Goal: Navigation & Orientation: Understand site structure

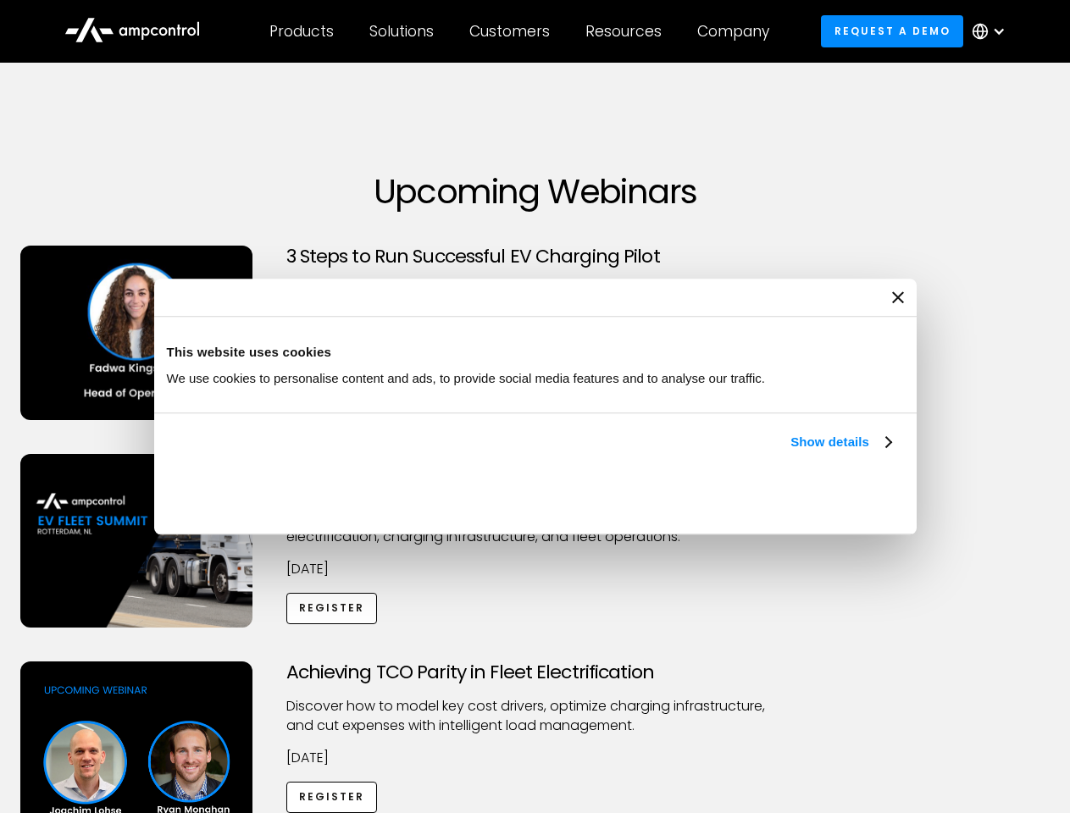
click at [790, 452] on link "Show details" at bounding box center [840, 442] width 100 height 20
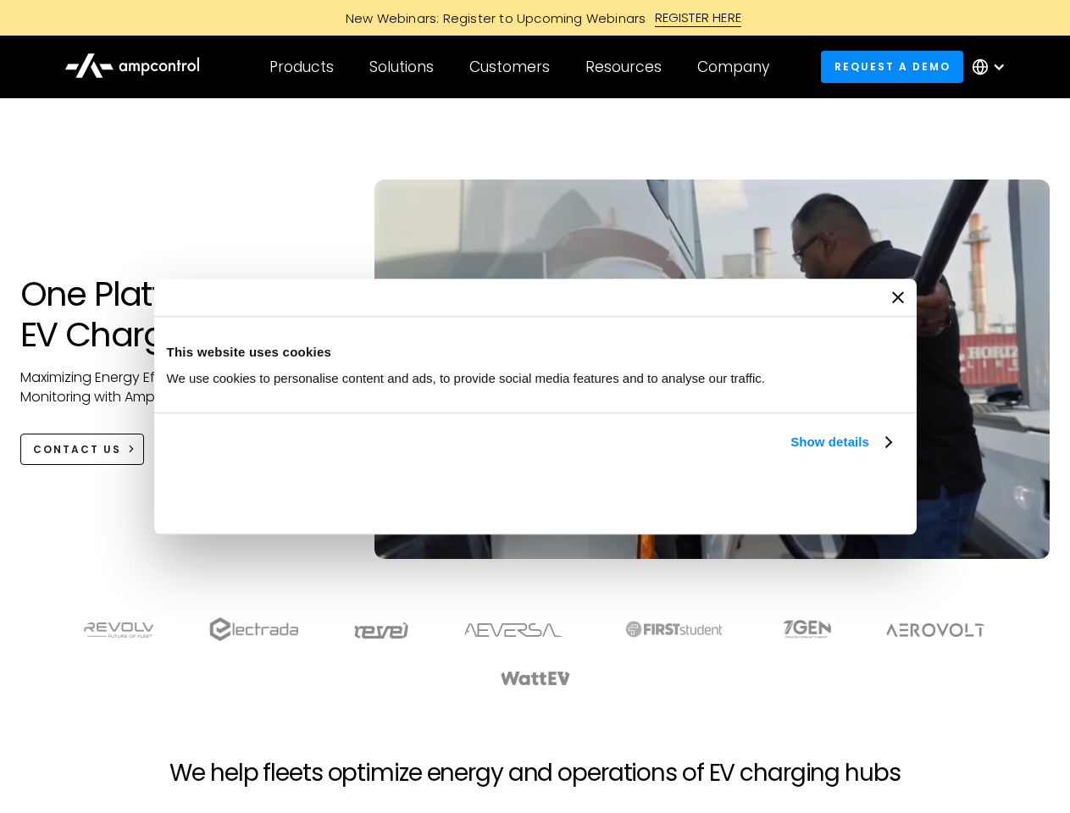
click at [790, 452] on link "Show details" at bounding box center [840, 442] width 100 height 20
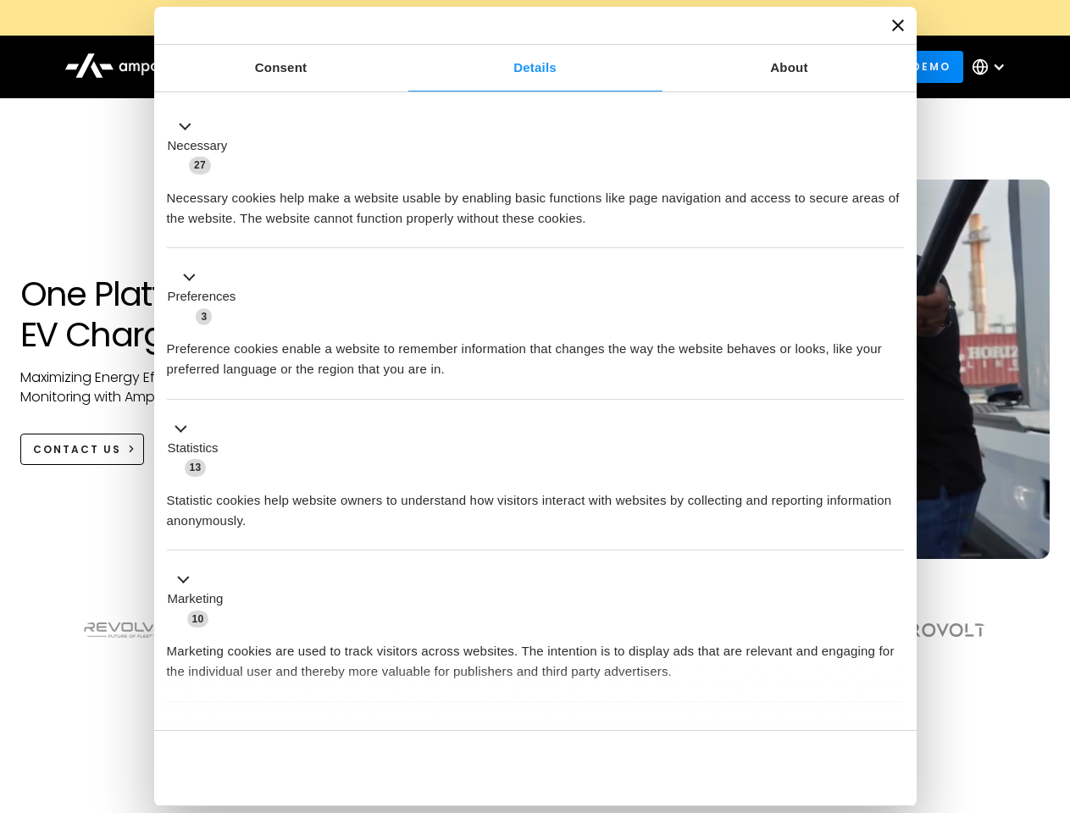
click at [893, 229] on div "Necessary cookies help make a website usable by enabling basic functions like p…" at bounding box center [535, 201] width 737 height 53
click at [904, 229] on div "Necessary cookies help make a website usable by enabling basic functions like p…" at bounding box center [535, 201] width 737 height 53
click at [521, 67] on div "Customers" at bounding box center [509, 67] width 80 height 19
click at [301, 67] on div "Products" at bounding box center [301, 67] width 64 height 19
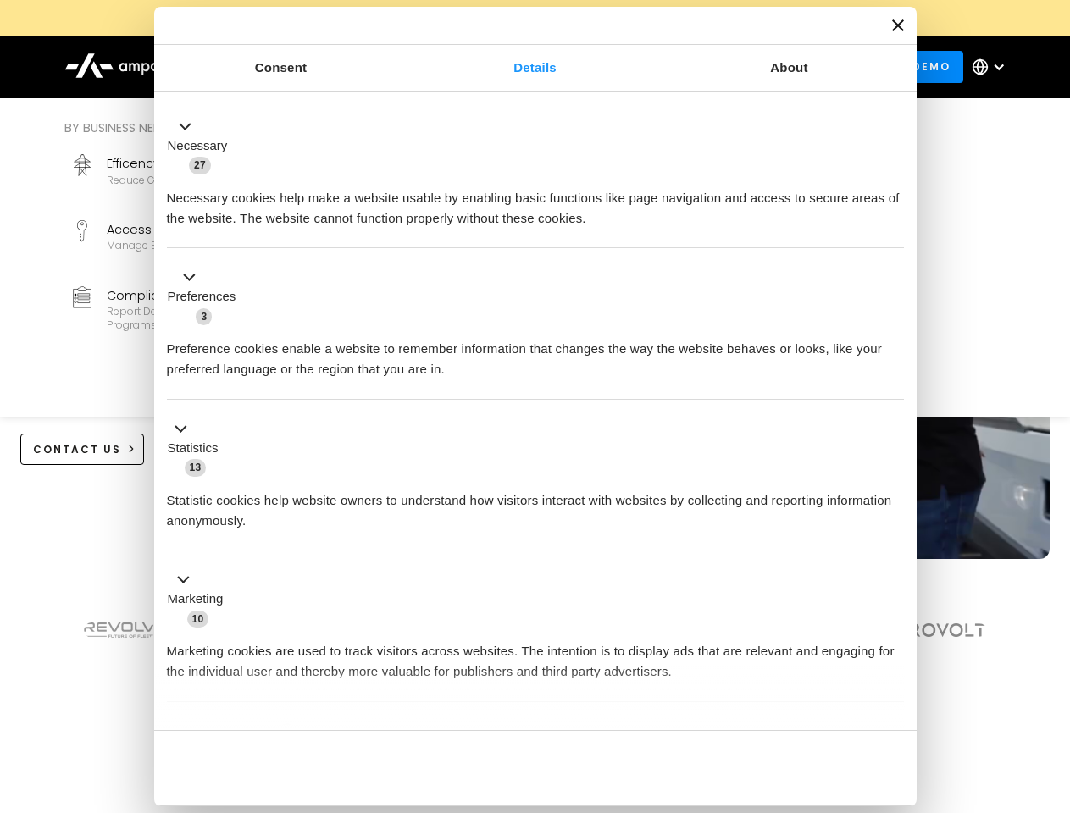
click at [402, 67] on div "Solutions" at bounding box center [401, 67] width 64 height 19
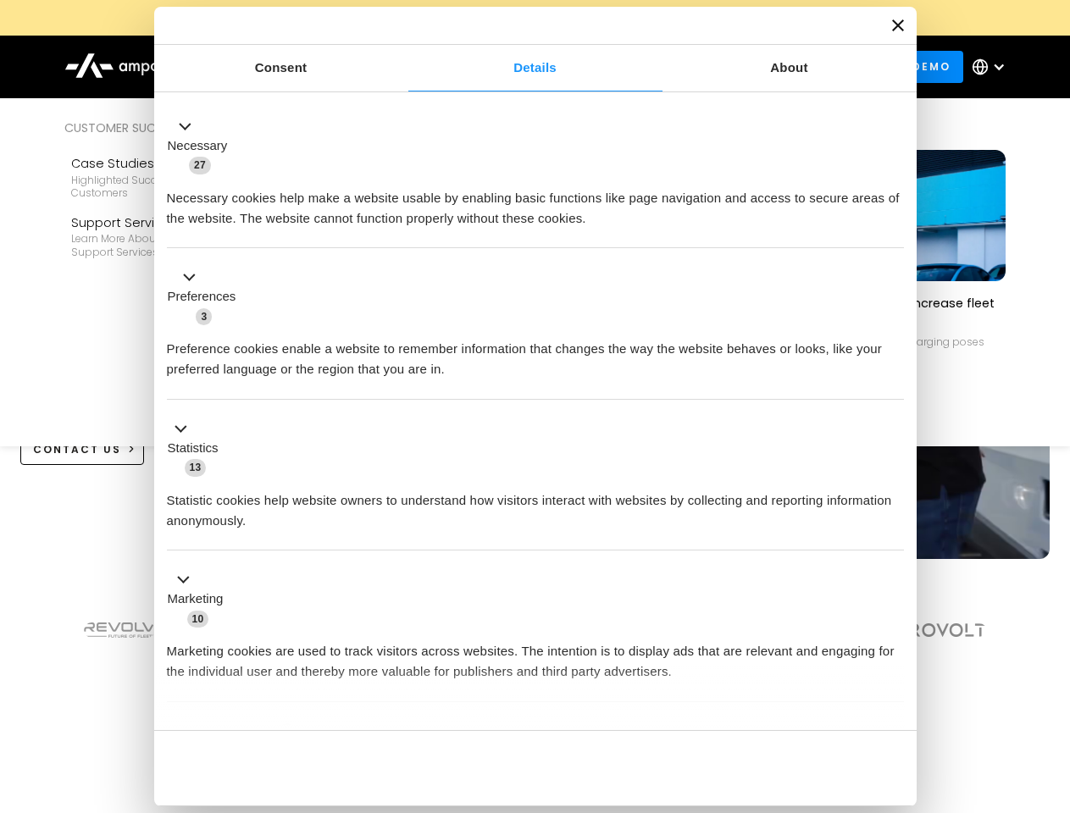
click at [513, 67] on div "Customers" at bounding box center [509, 67] width 80 height 19
click at [627, 67] on div "Resources" at bounding box center [623, 67] width 76 height 19
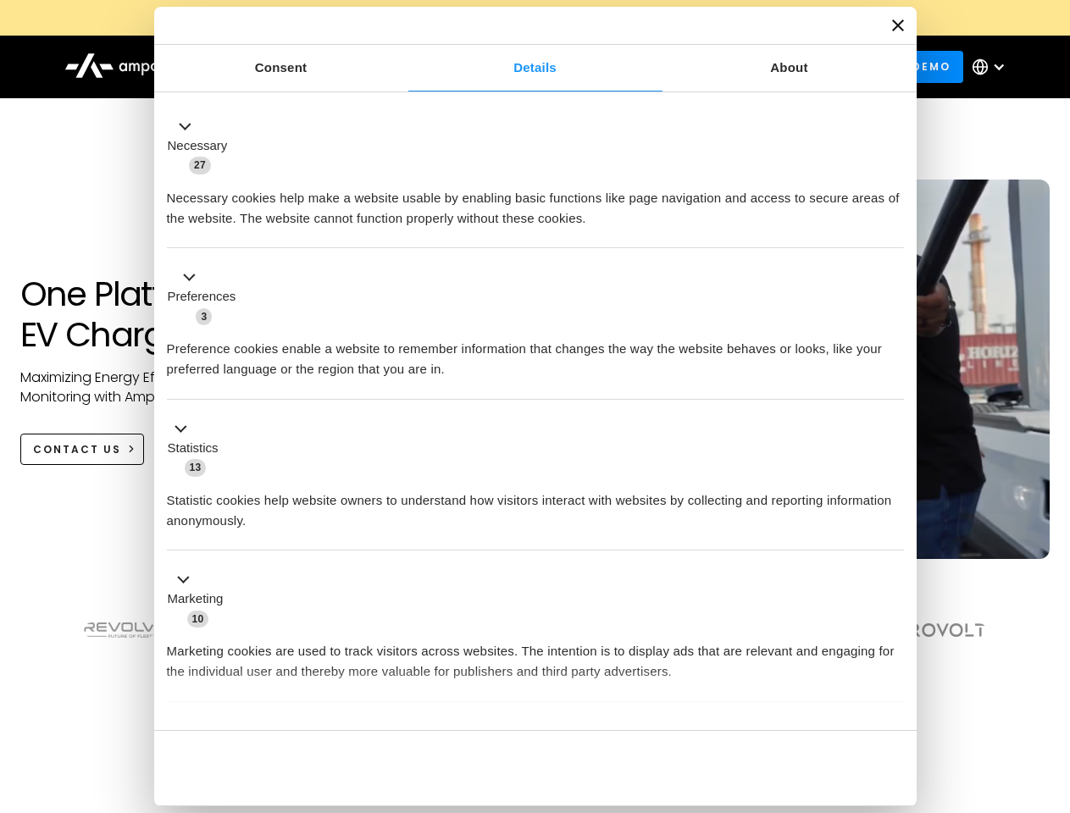
click at [739, 67] on div "Company" at bounding box center [733, 67] width 72 height 19
click at [993, 67] on div at bounding box center [999, 67] width 14 height 14
